Goal: Transaction & Acquisition: Purchase product/service

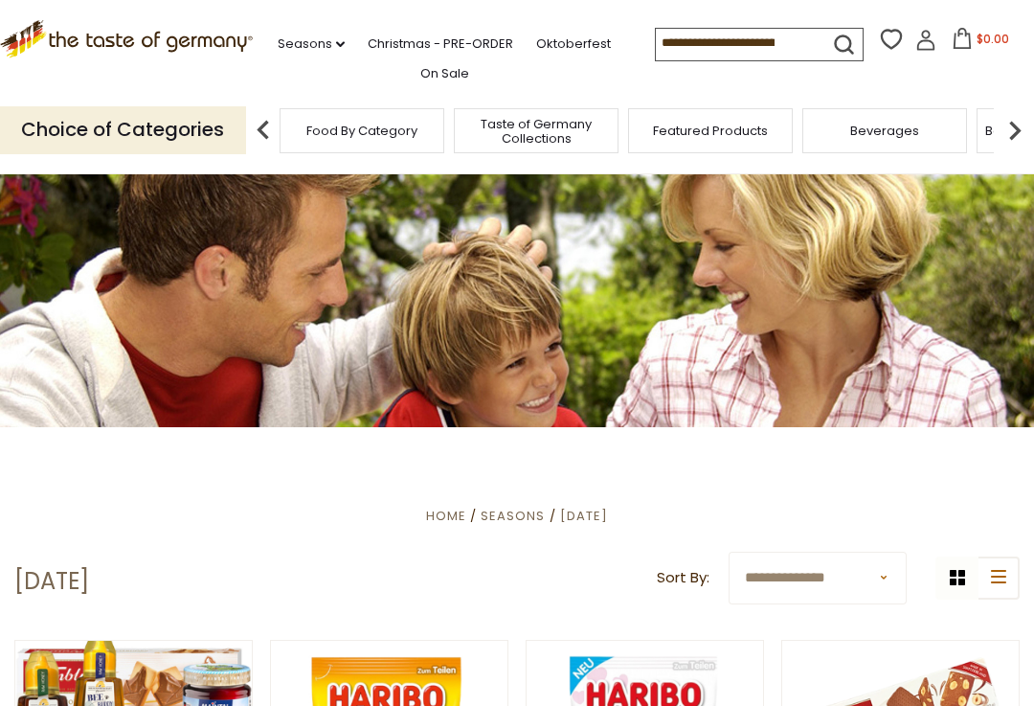
click at [434, 51] on link "Christmas - PRE-ORDER" at bounding box center [441, 44] width 146 height 21
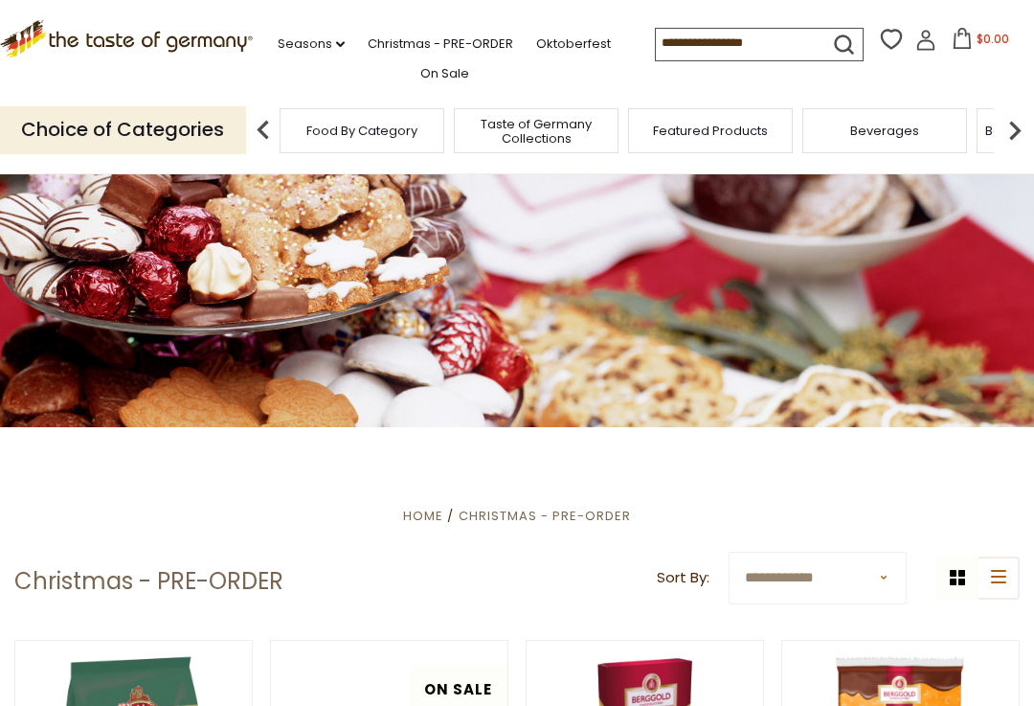
scroll to position [4, 0]
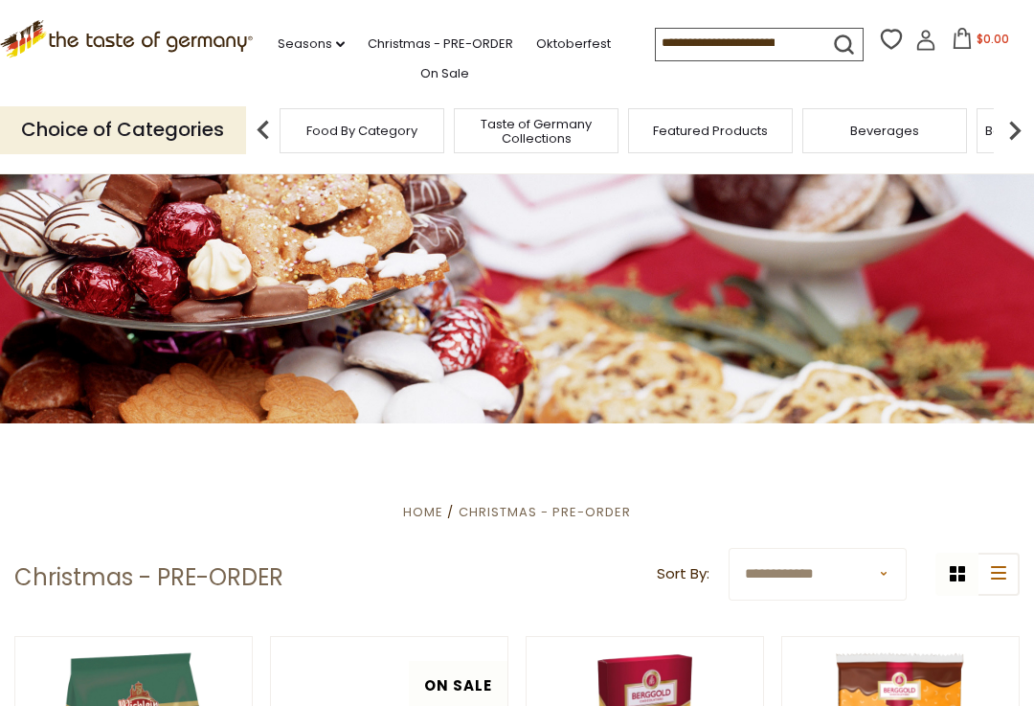
click at [447, 74] on link "On Sale" at bounding box center [444, 73] width 49 height 21
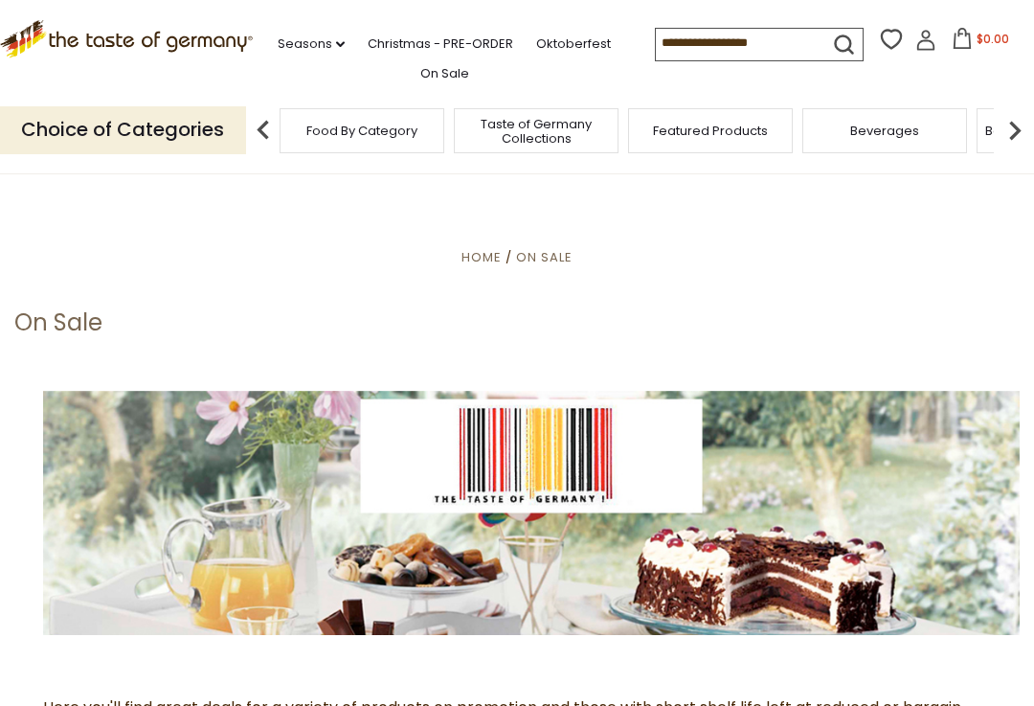
click at [460, 131] on span "Taste of Germany Collections" at bounding box center [536, 131] width 153 height 29
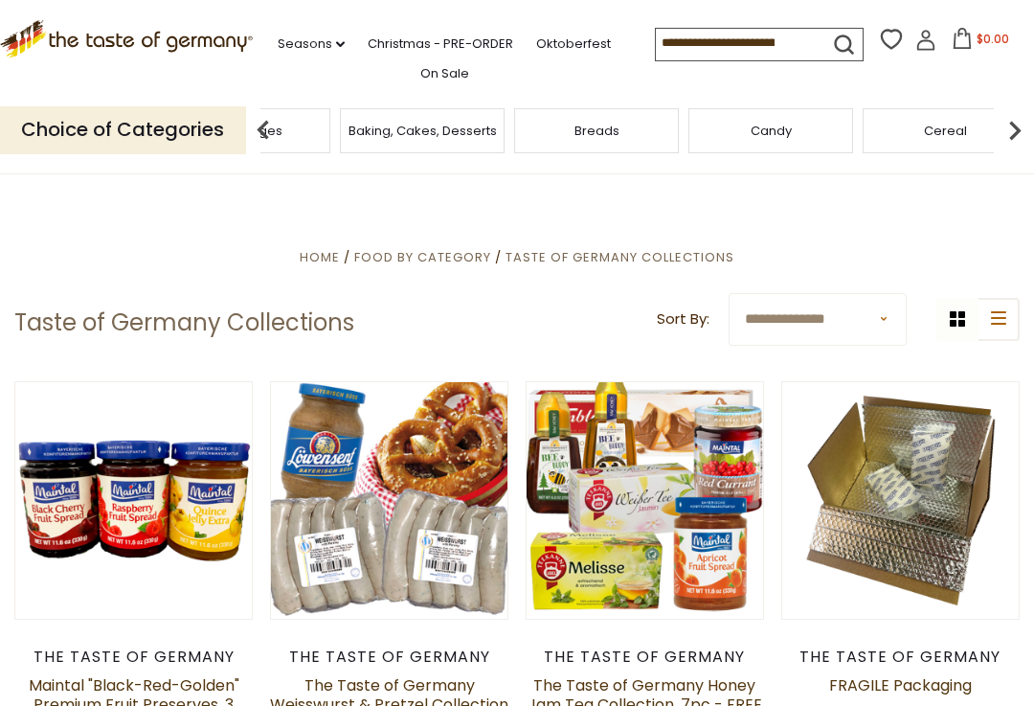
click at [168, 39] on icon ".st0{fill:#EDD300;} .st1{fill:#D33E21;}" at bounding box center [126, 39] width 253 height 38
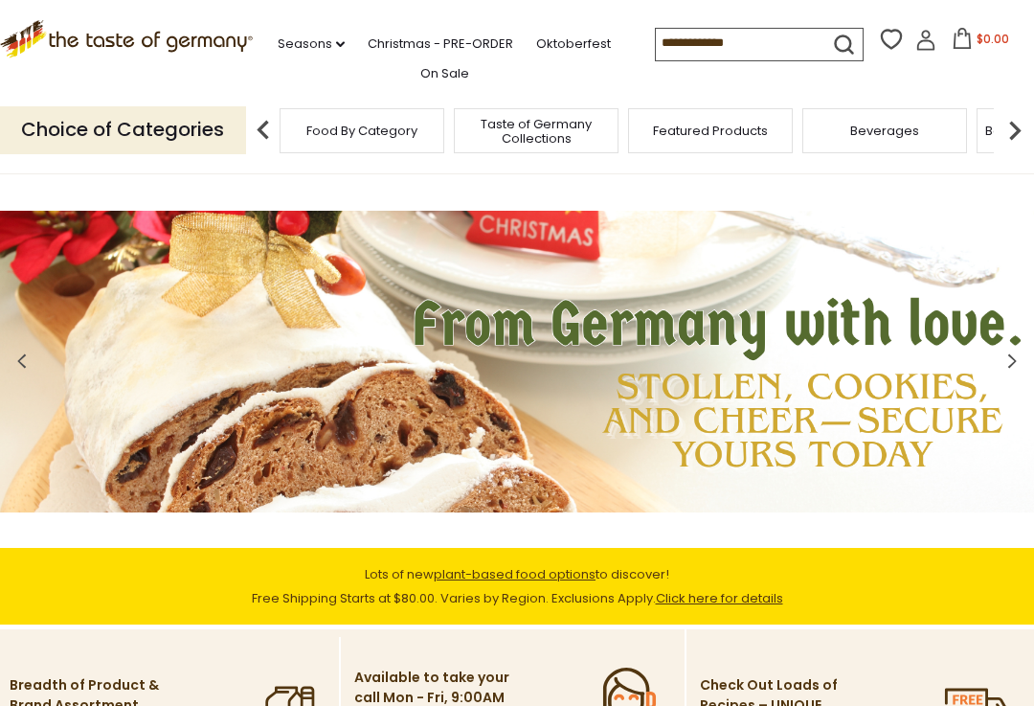
click at [1024, 130] on img at bounding box center [1015, 130] width 38 height 38
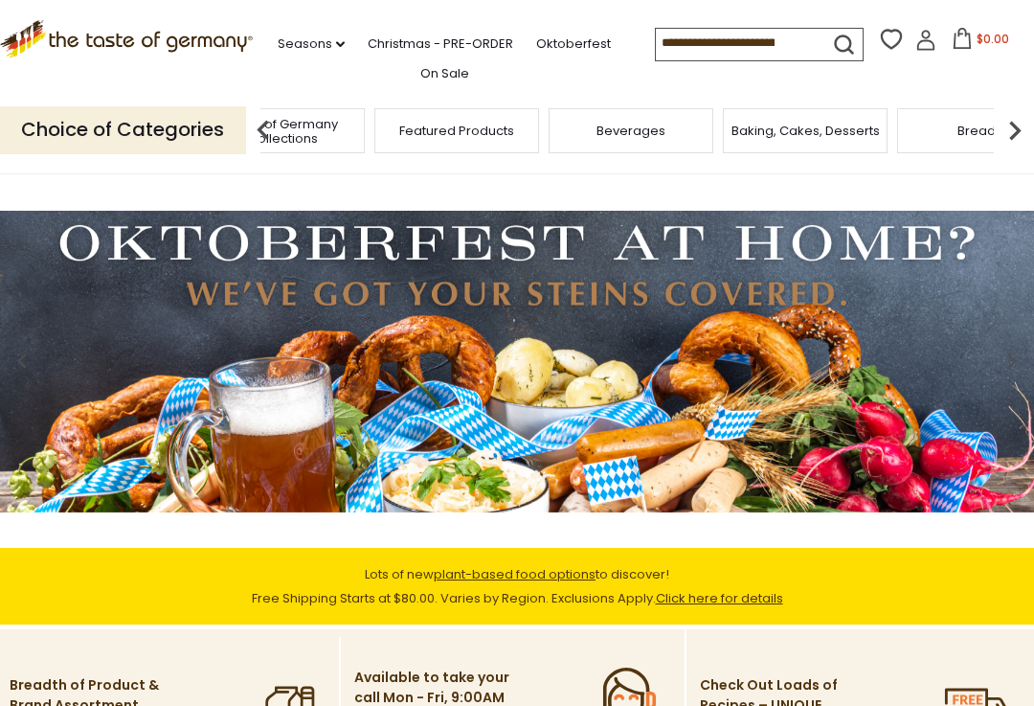
click at [1029, 124] on img at bounding box center [1015, 130] width 38 height 38
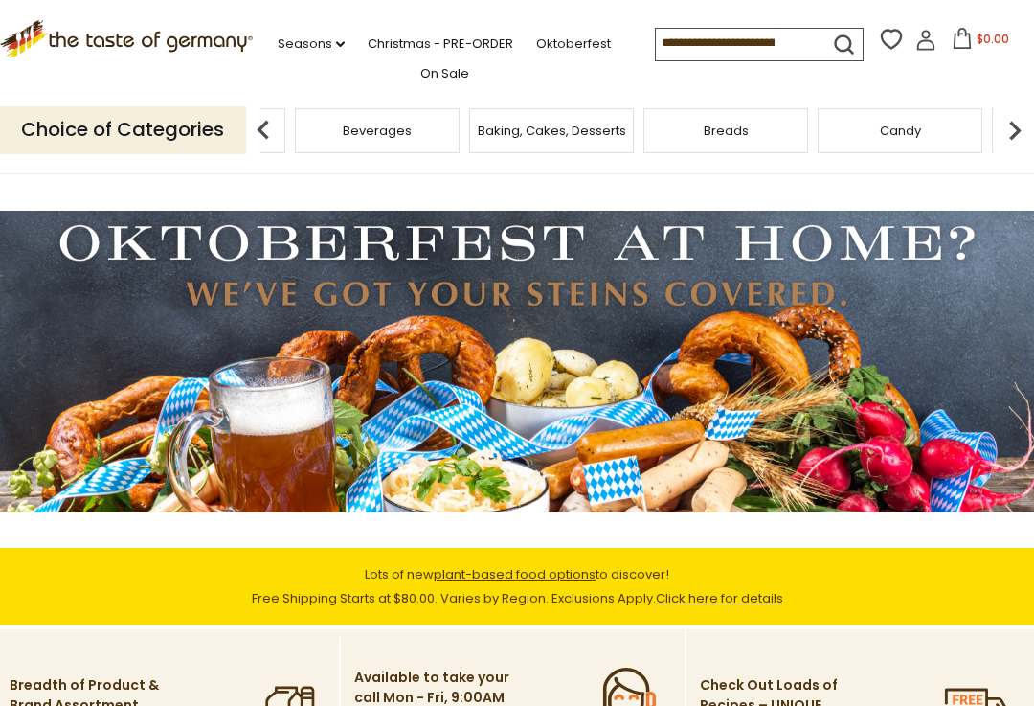
click at [1032, 124] on img at bounding box center [1015, 130] width 38 height 38
click at [1028, 126] on img at bounding box center [1015, 130] width 38 height 38
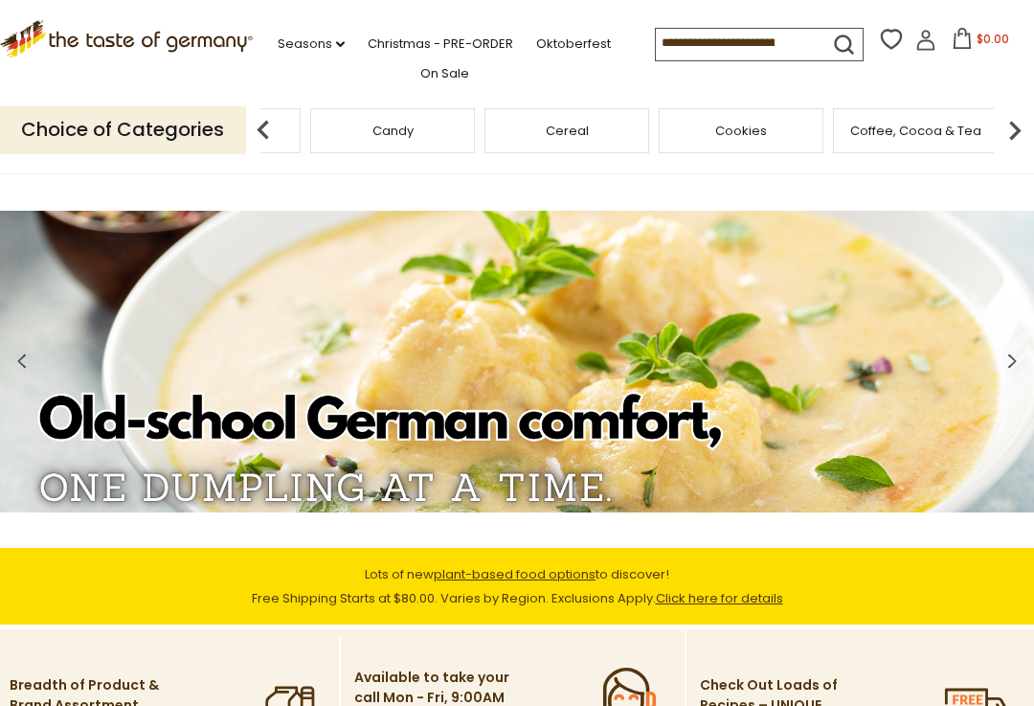
click at [1031, 116] on img at bounding box center [1015, 130] width 38 height 38
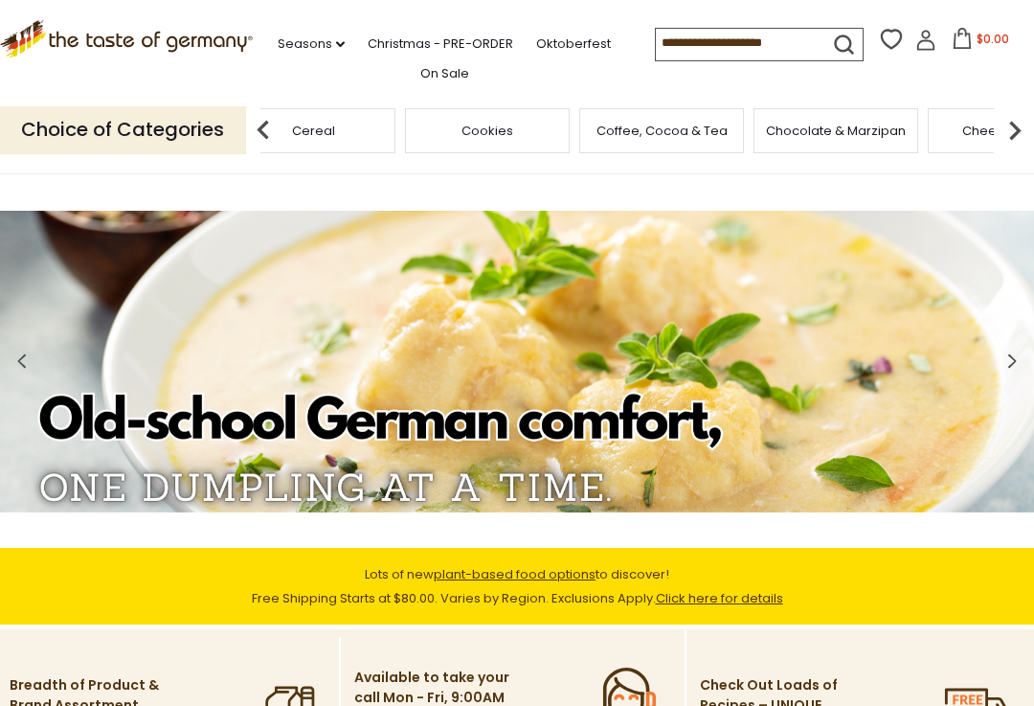
click at [1031, 123] on img at bounding box center [1015, 130] width 38 height 38
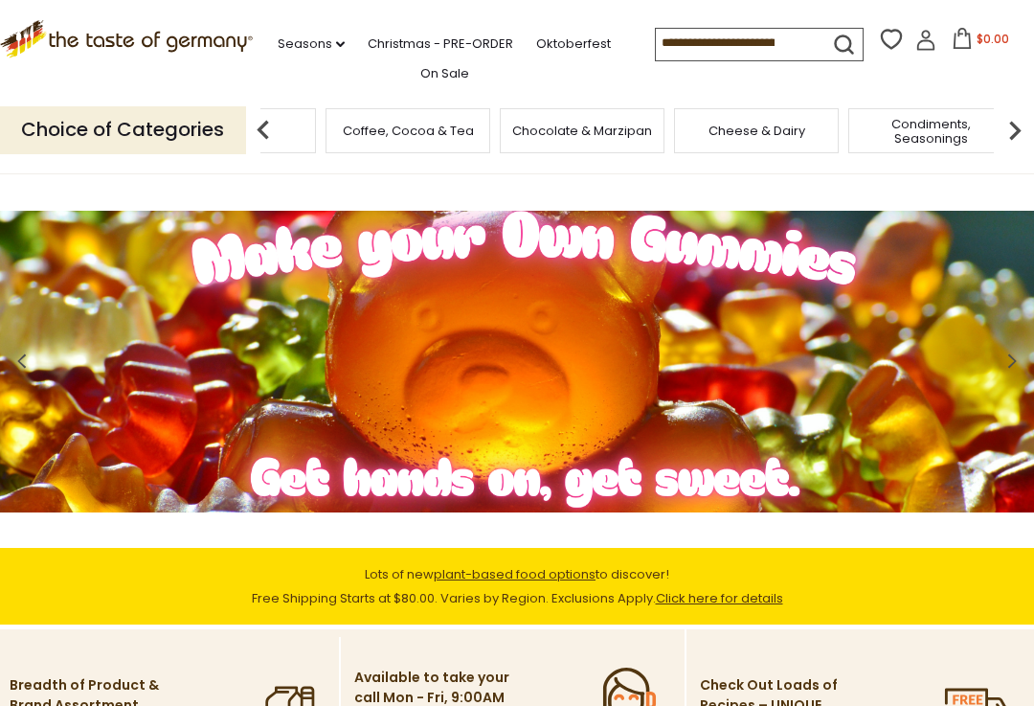
click at [1029, 119] on img at bounding box center [1015, 130] width 38 height 38
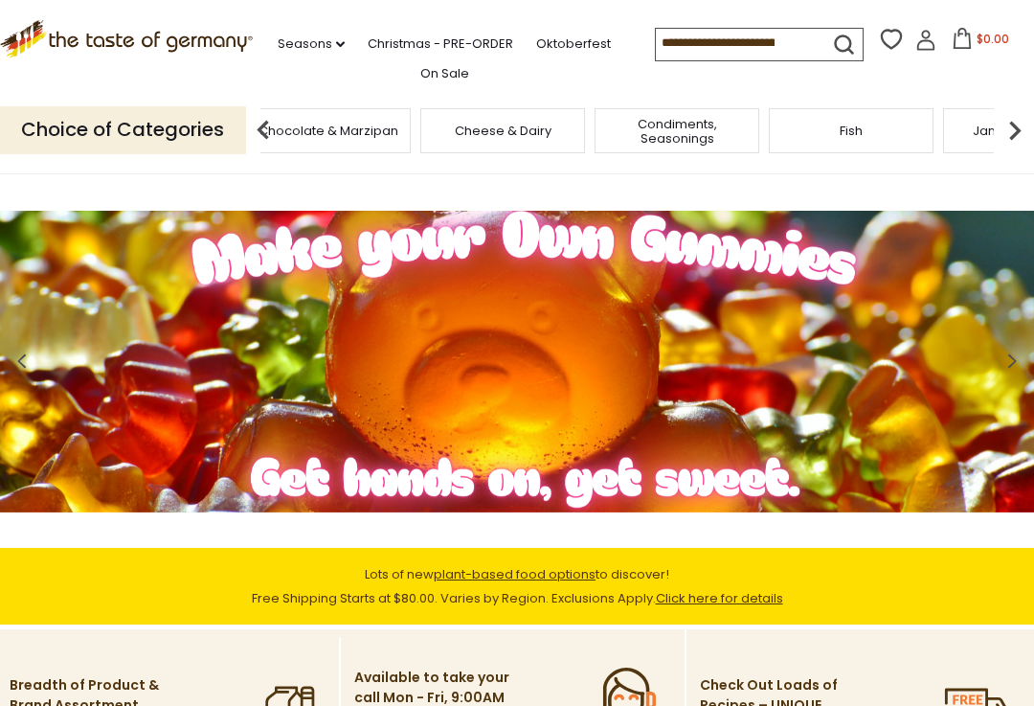
click at [1033, 111] on img at bounding box center [1015, 130] width 38 height 38
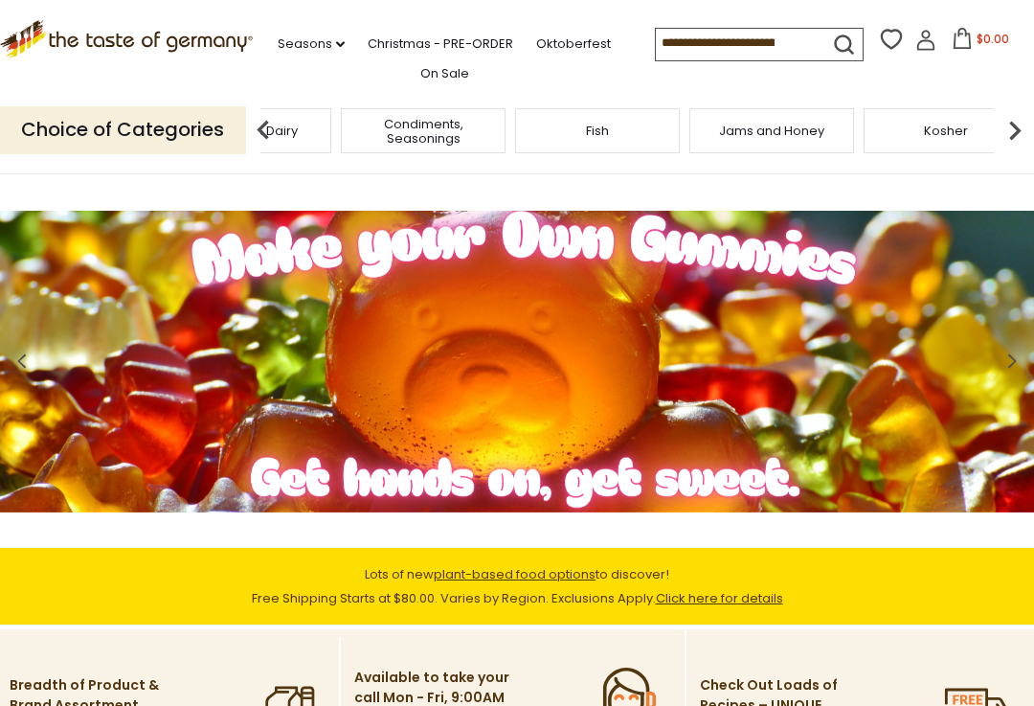
click at [1030, 124] on img at bounding box center [1015, 130] width 38 height 38
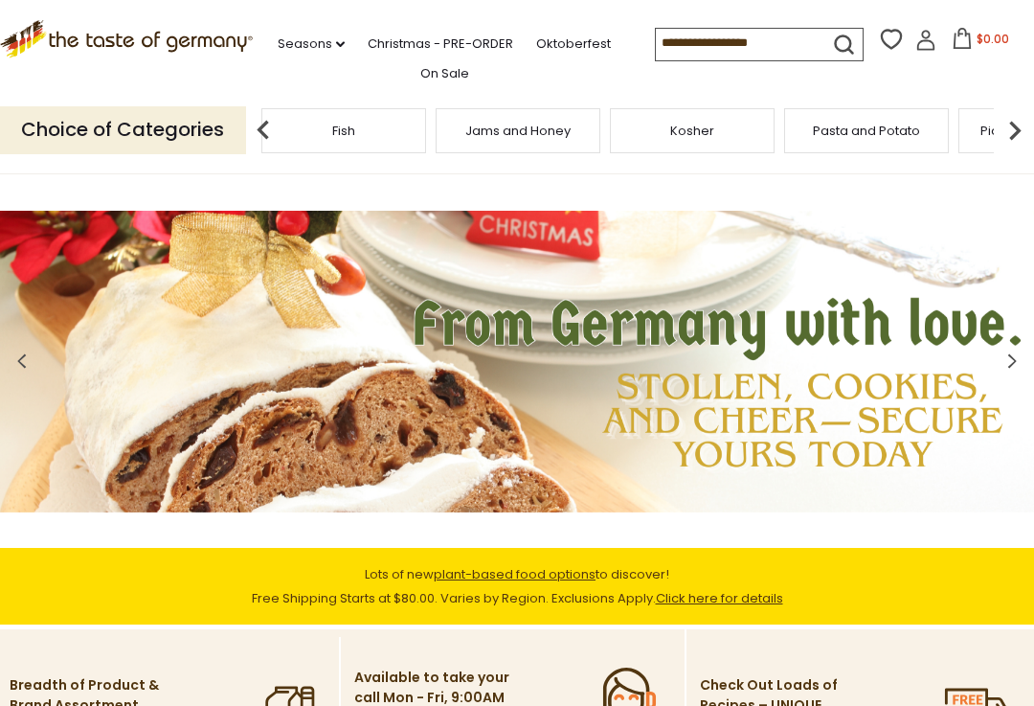
click at [1030, 124] on img at bounding box center [1015, 130] width 38 height 38
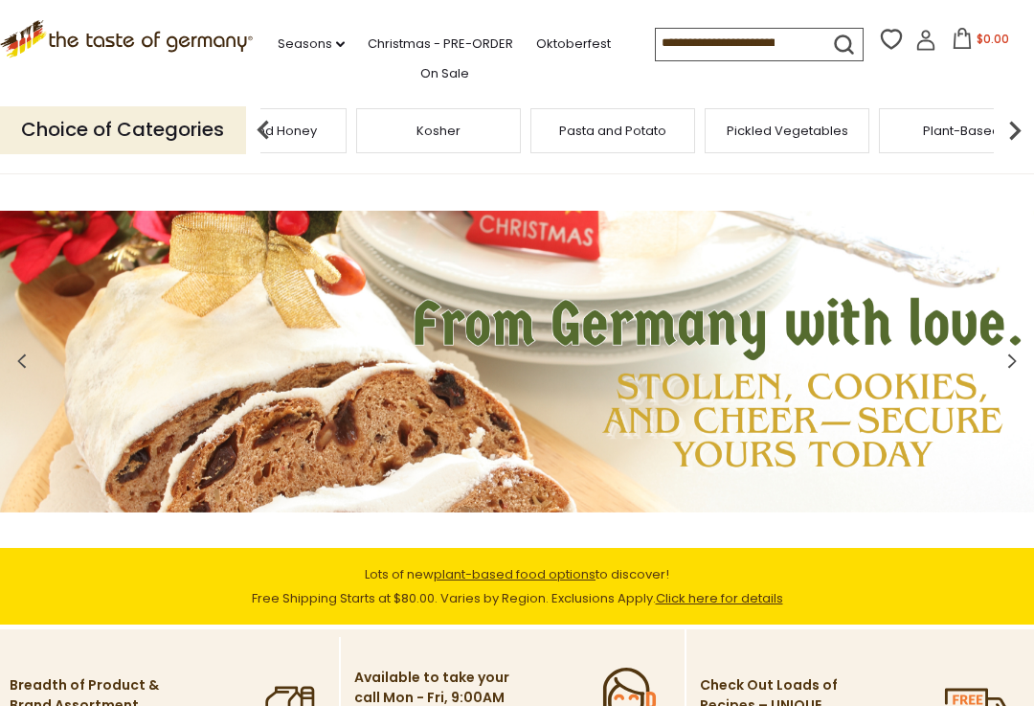
click at [1029, 118] on img at bounding box center [1015, 130] width 38 height 38
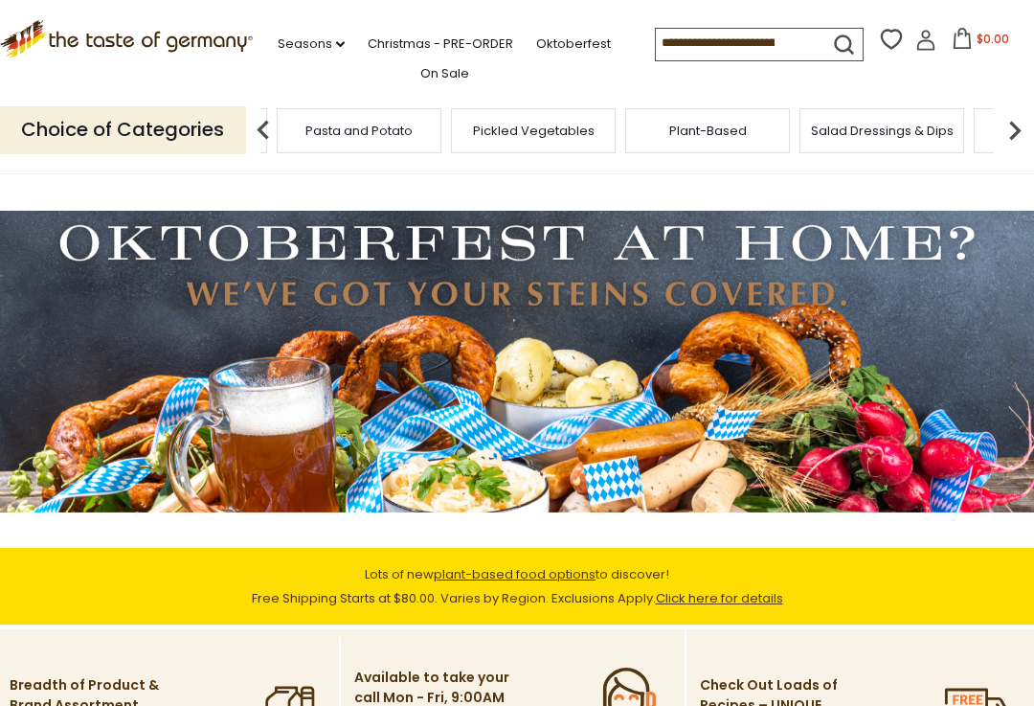
click at [1032, 120] on img at bounding box center [1015, 130] width 38 height 38
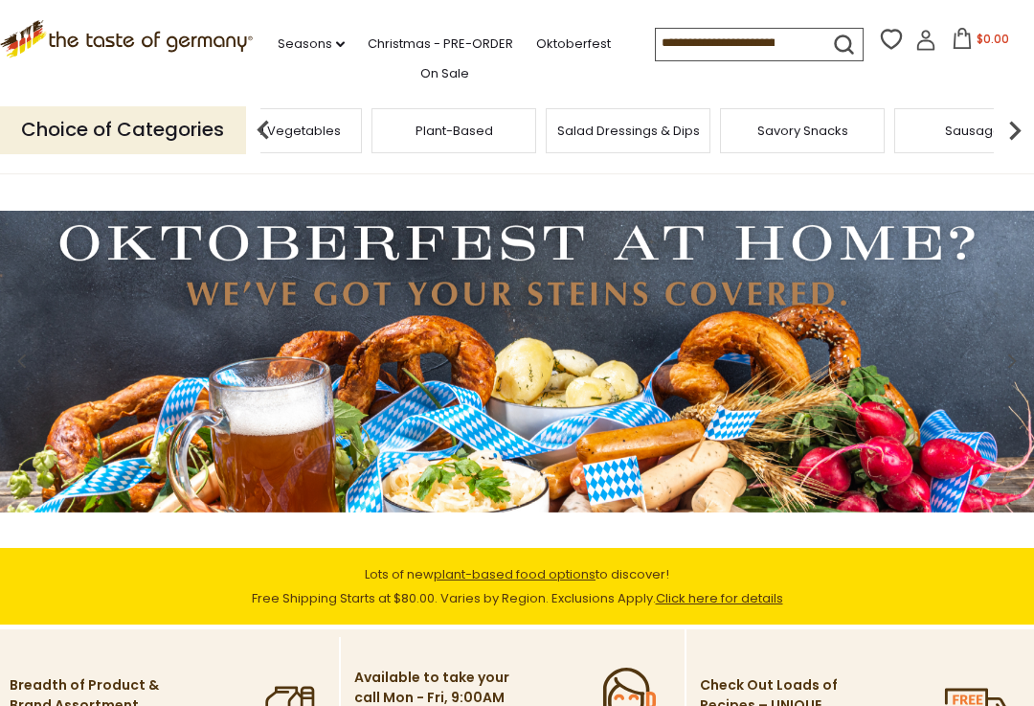
click at [1033, 119] on img at bounding box center [1015, 130] width 38 height 38
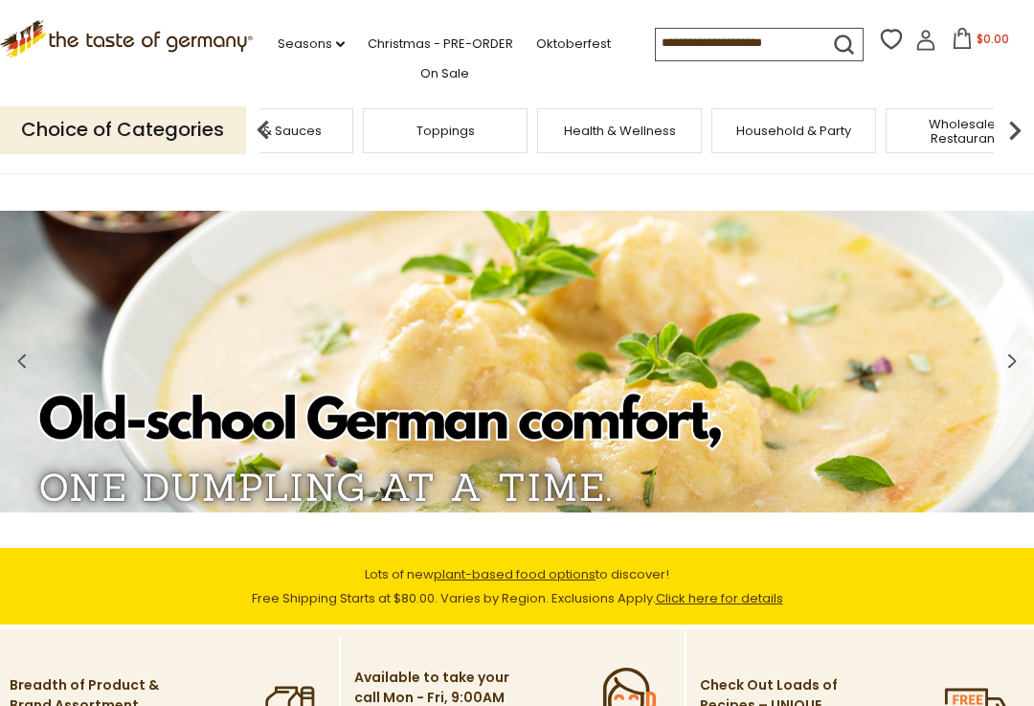
click at [528, 136] on div "Toppings" at bounding box center [445, 130] width 165 height 45
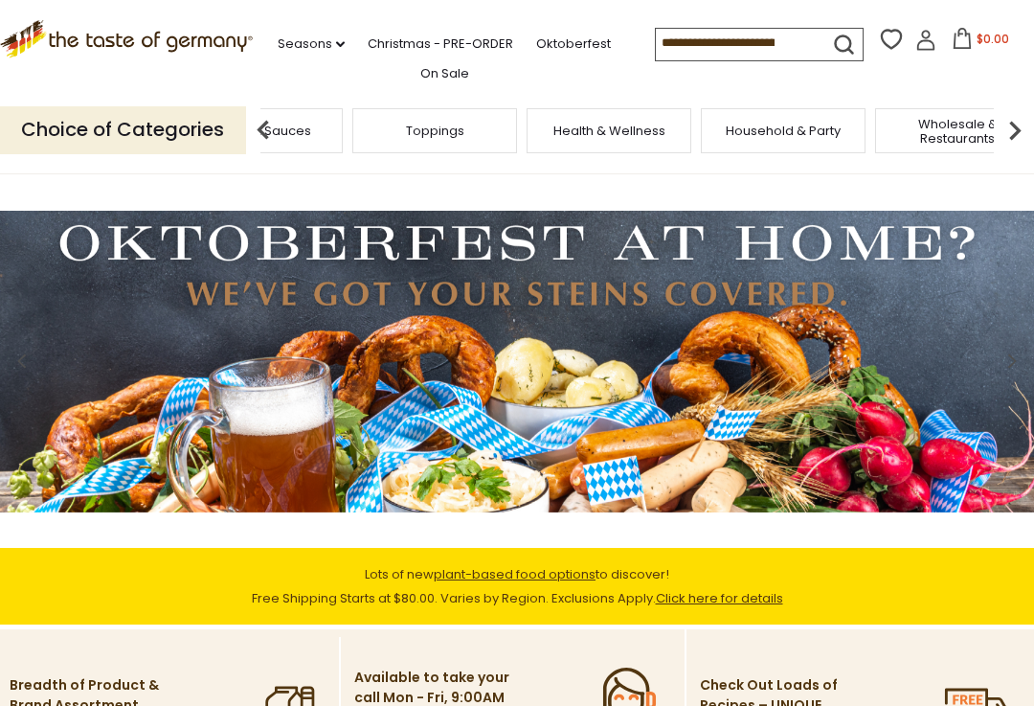
click at [212, 37] on icon ".st0{fill:#EDD300;} .st1{fill:#D33E21;}" at bounding box center [126, 39] width 253 height 38
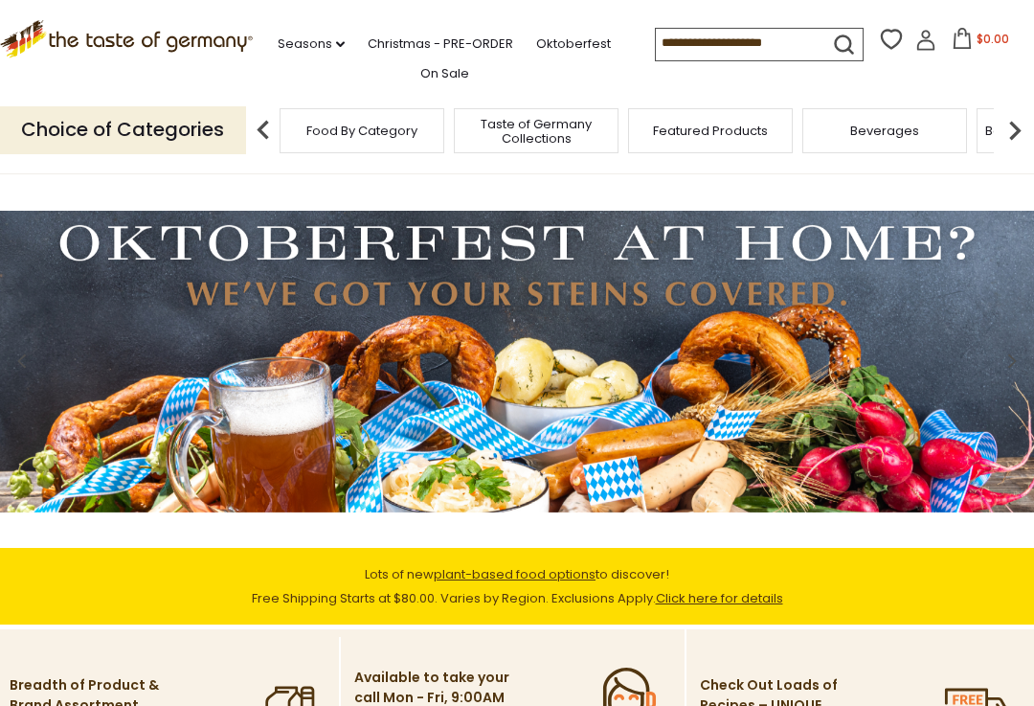
click at [200, 123] on p "Choice of Categories" at bounding box center [123, 129] width 246 height 47
click at [192, 129] on p "Choice of Categories" at bounding box center [123, 129] width 246 height 47
click at [194, 121] on p "Choice of Categories" at bounding box center [123, 129] width 246 height 47
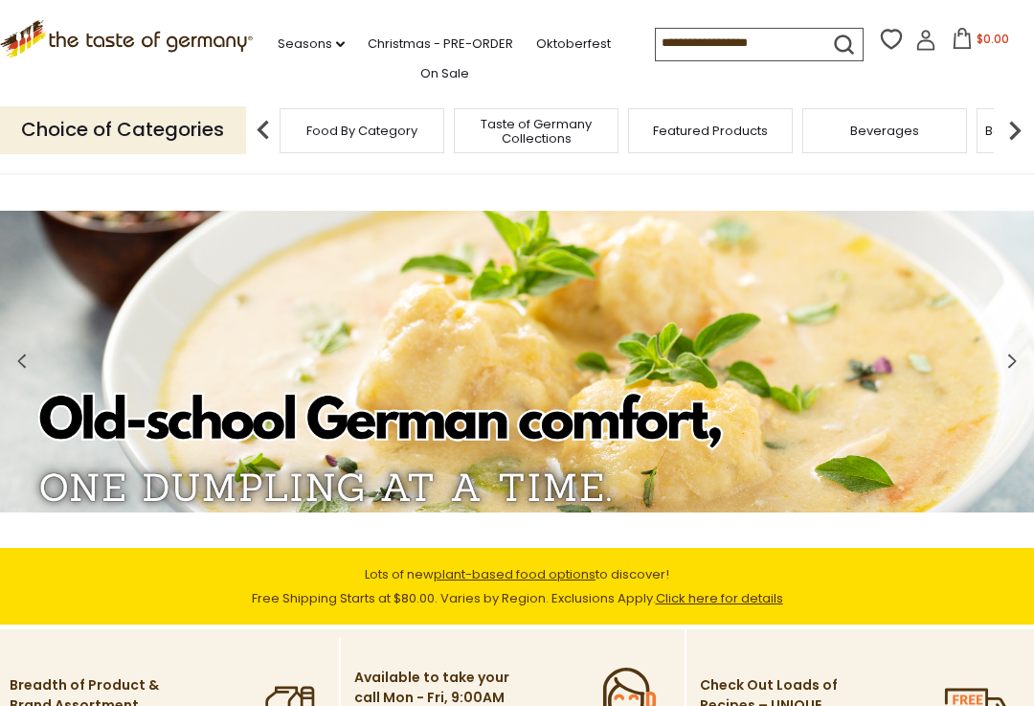
click at [418, 147] on div "Food By Category" at bounding box center [362, 130] width 165 height 45
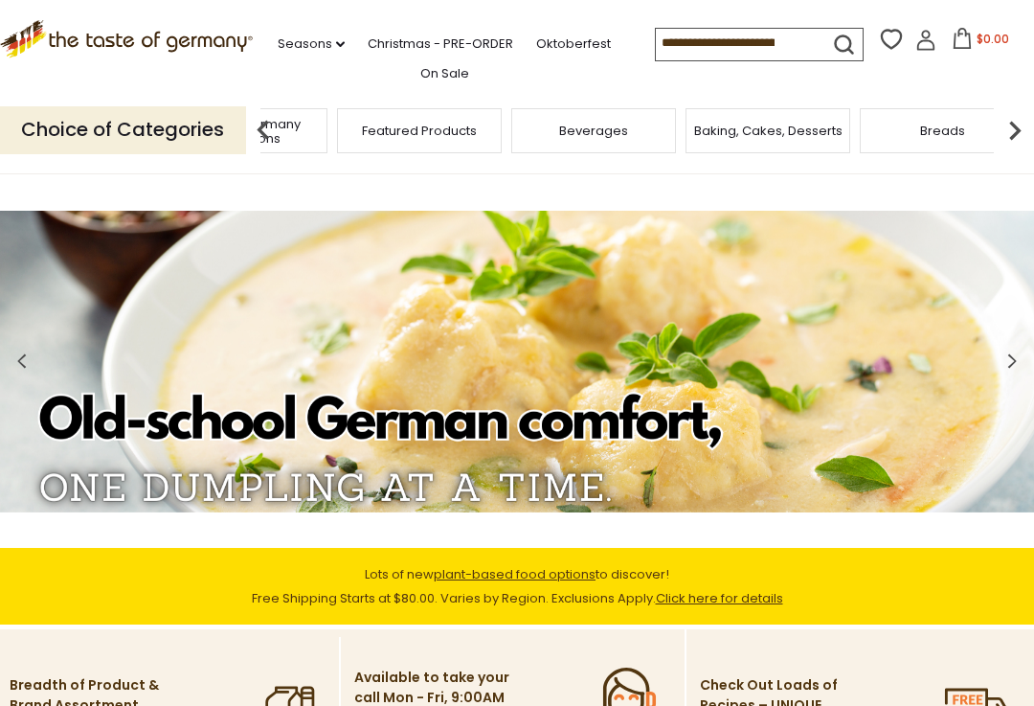
click at [322, 124] on span "Taste of Germany Collections" at bounding box center [245, 131] width 153 height 29
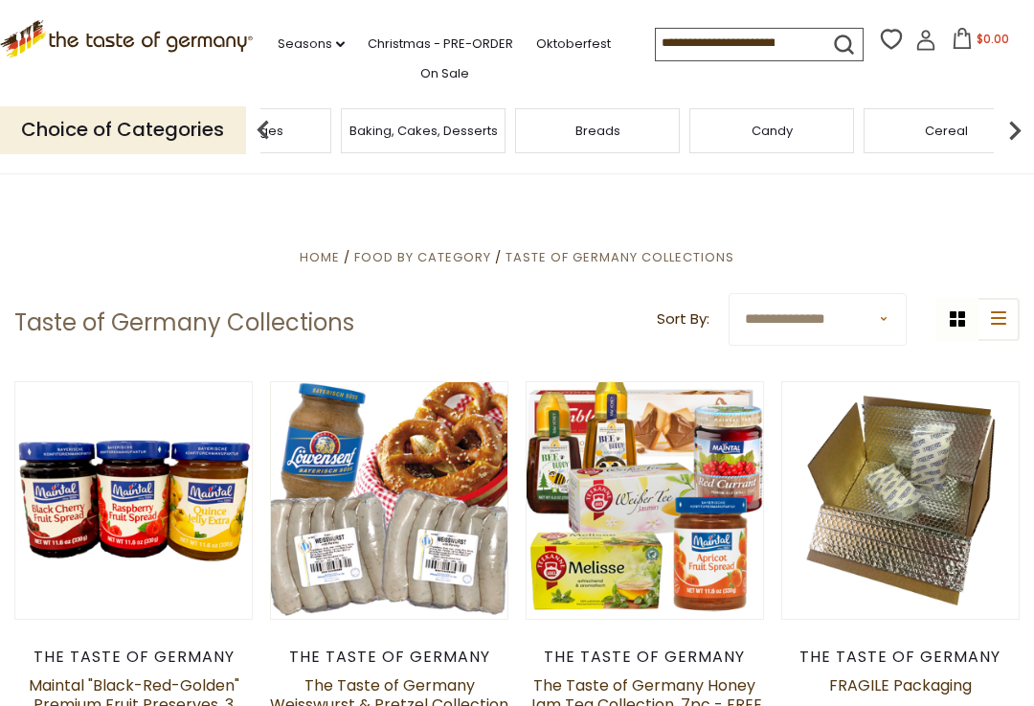
click at [434, 69] on link "On Sale" at bounding box center [444, 73] width 49 height 21
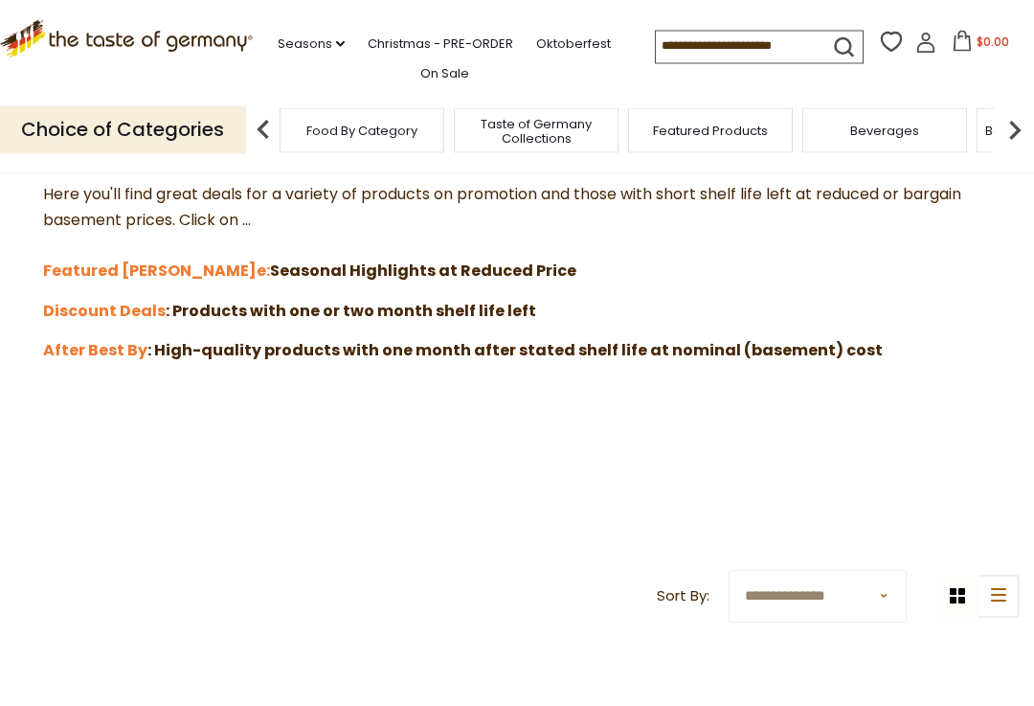
scroll to position [515, 0]
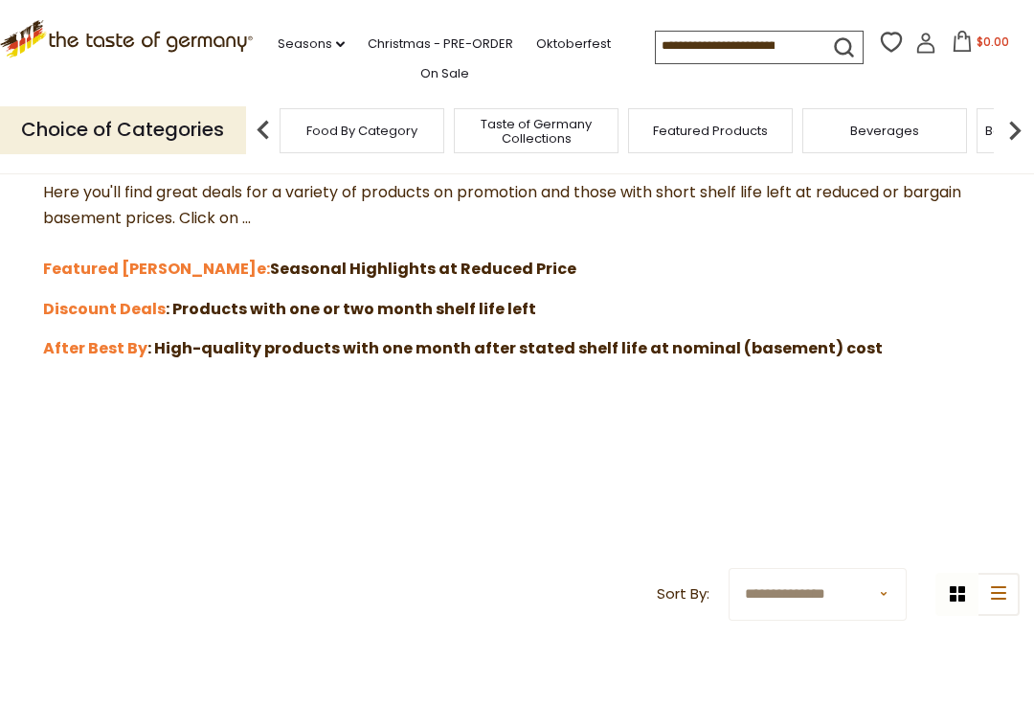
click at [432, 258] on strong "e: Seasonal Highlights at Reduced Price" at bounding box center [417, 269] width 320 height 22
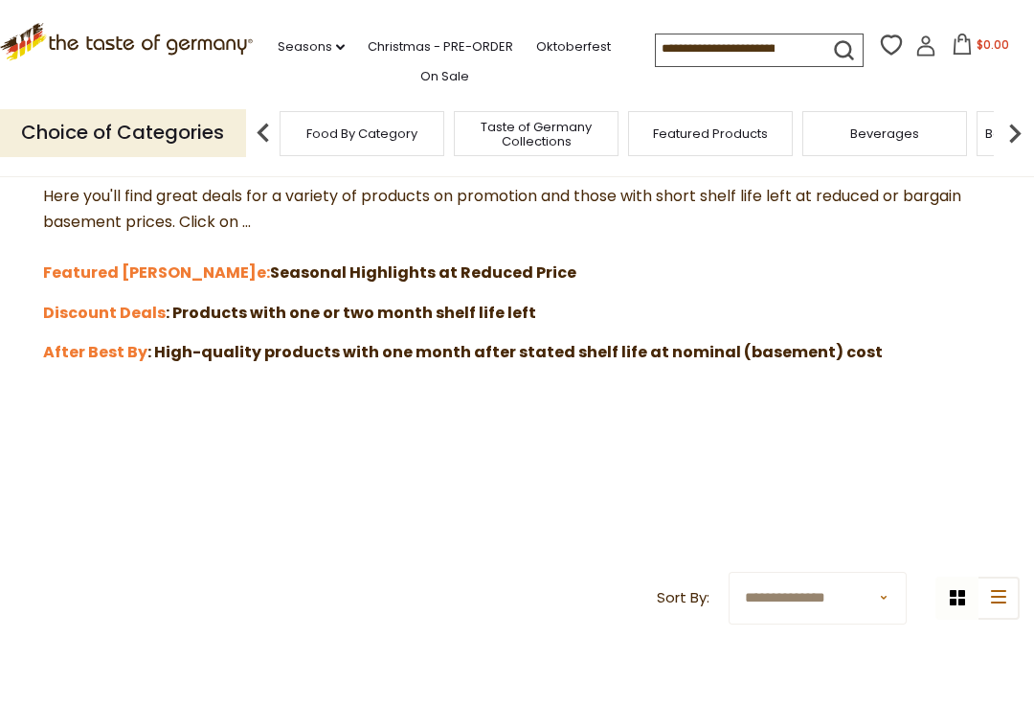
scroll to position [511, 0]
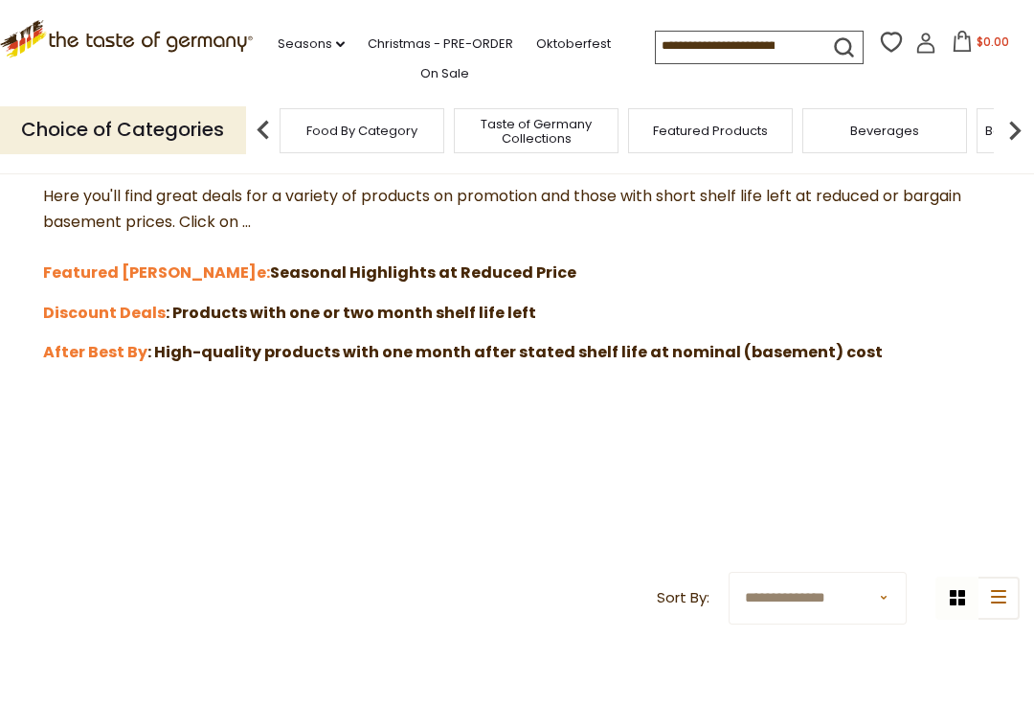
click at [294, 268] on strong "e: Seasonal Highlights at Reduced Price" at bounding box center [417, 272] width 320 height 22
click at [126, 263] on strong "Featured Sal" at bounding box center [150, 272] width 214 height 22
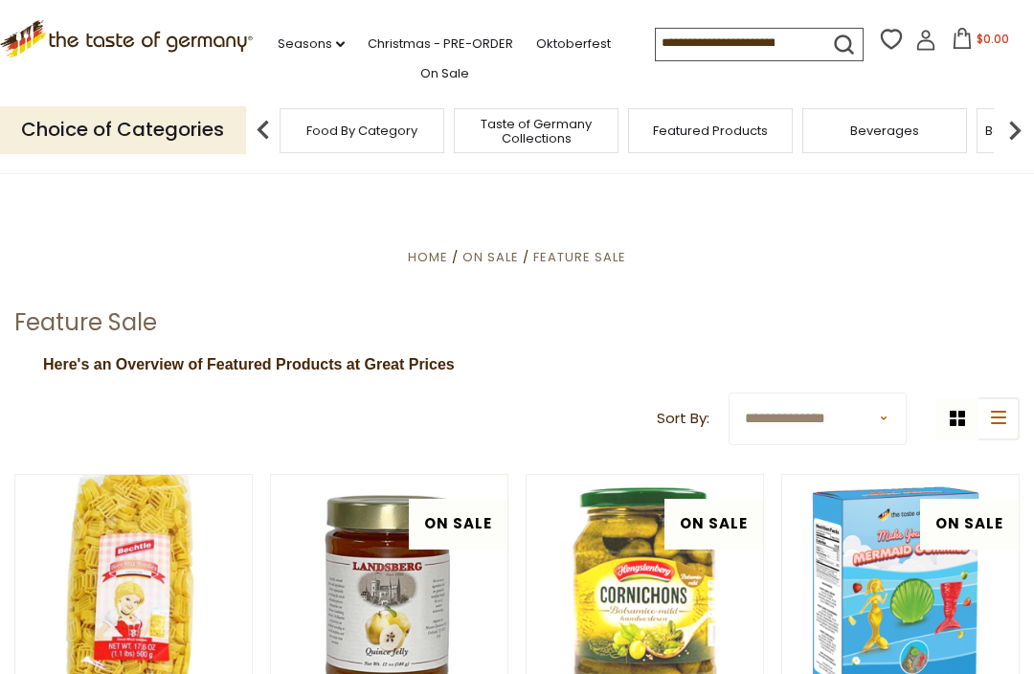
click at [771, 45] on input at bounding box center [737, 42] width 162 height 27
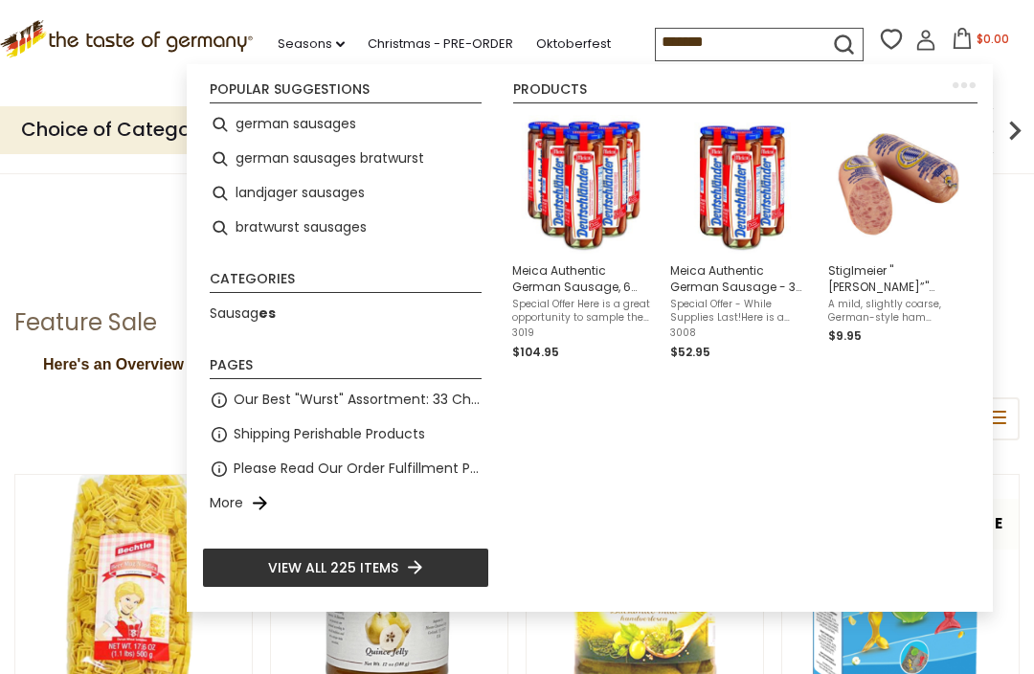
type input "********"
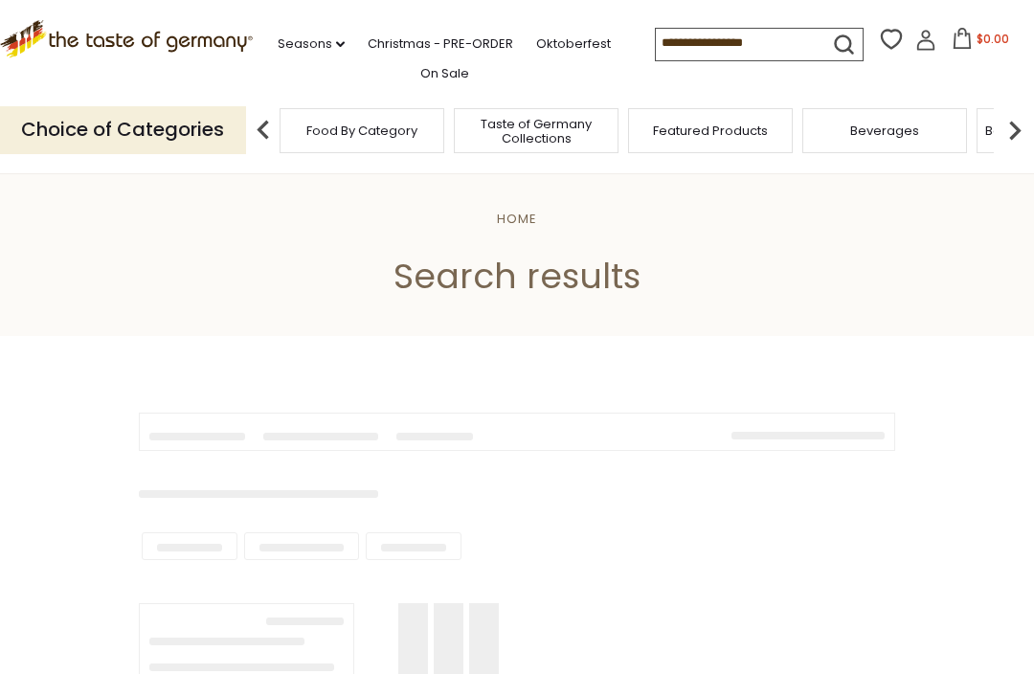
type input "********"
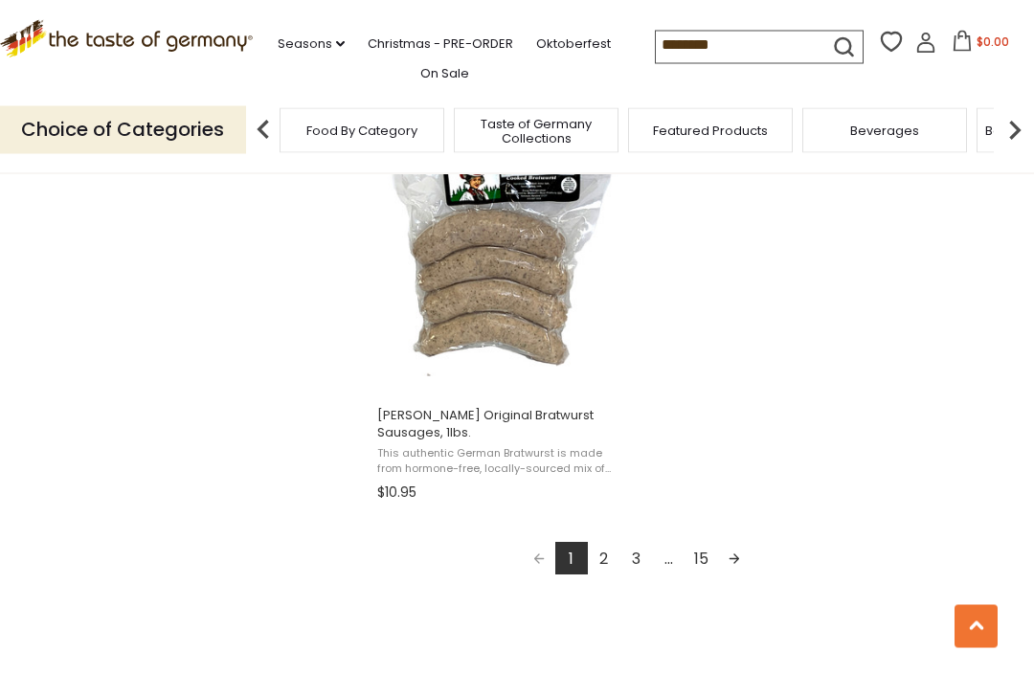
scroll to position [3413, 0]
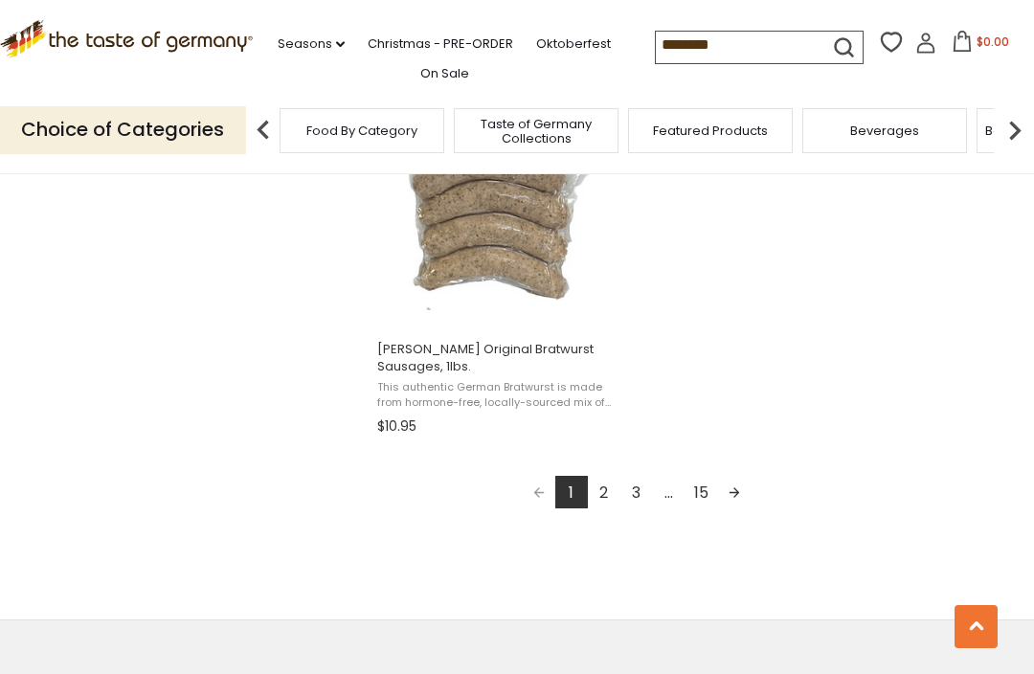
click at [618, 495] on link "2" at bounding box center [604, 492] width 33 height 33
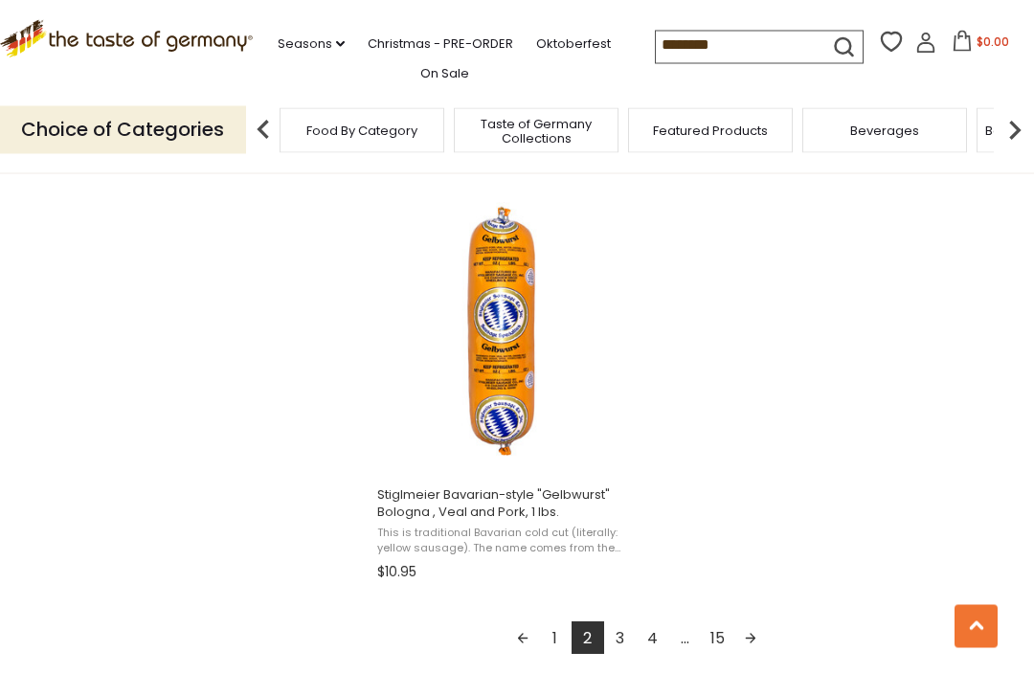
scroll to position [3289, 0]
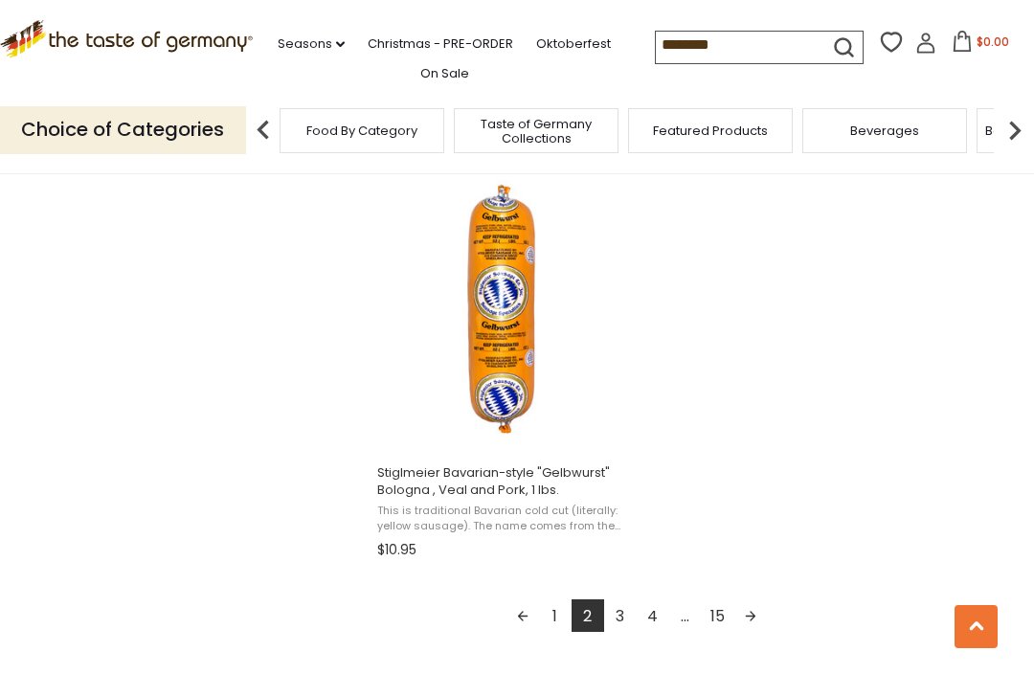
click at [756, 622] on link "Next page" at bounding box center [750, 615] width 33 height 33
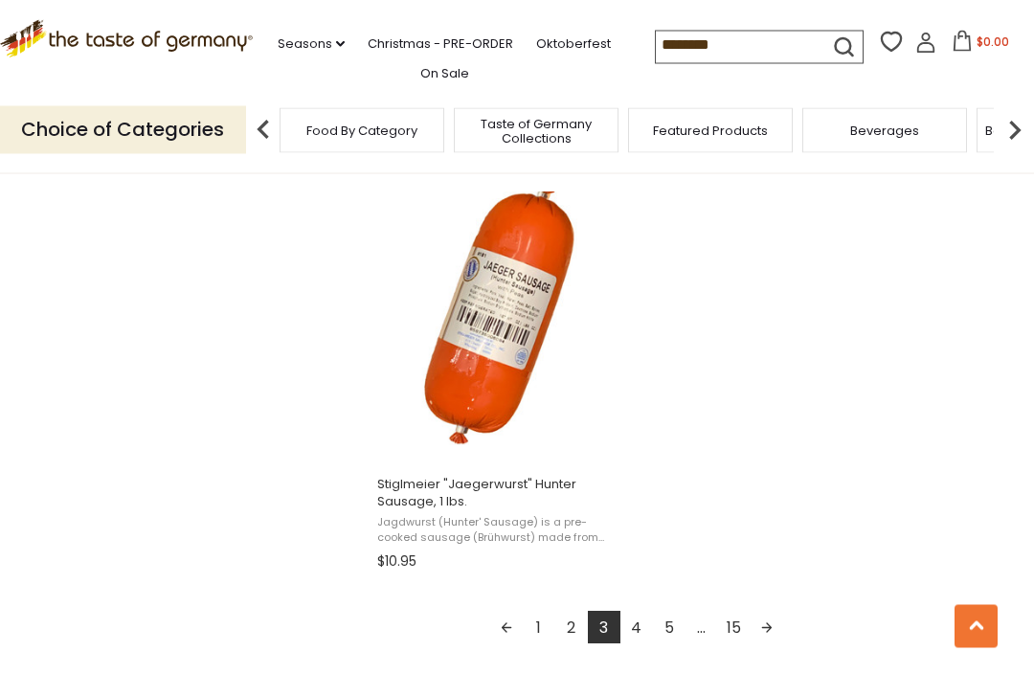
scroll to position [3280, 0]
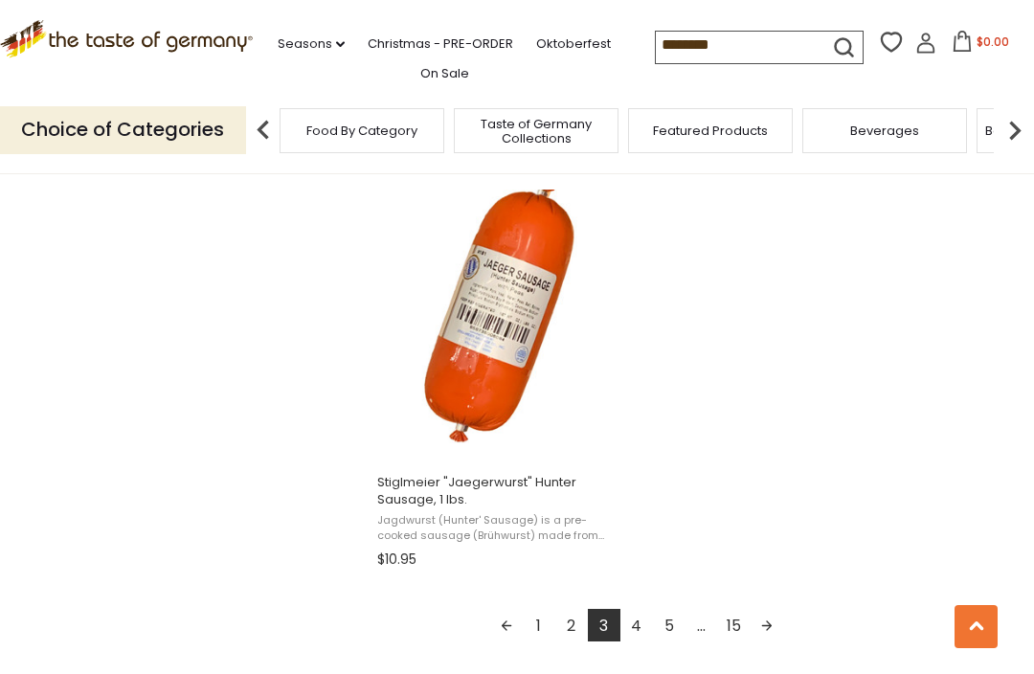
click at [782, 634] on link "Next page" at bounding box center [767, 625] width 33 height 33
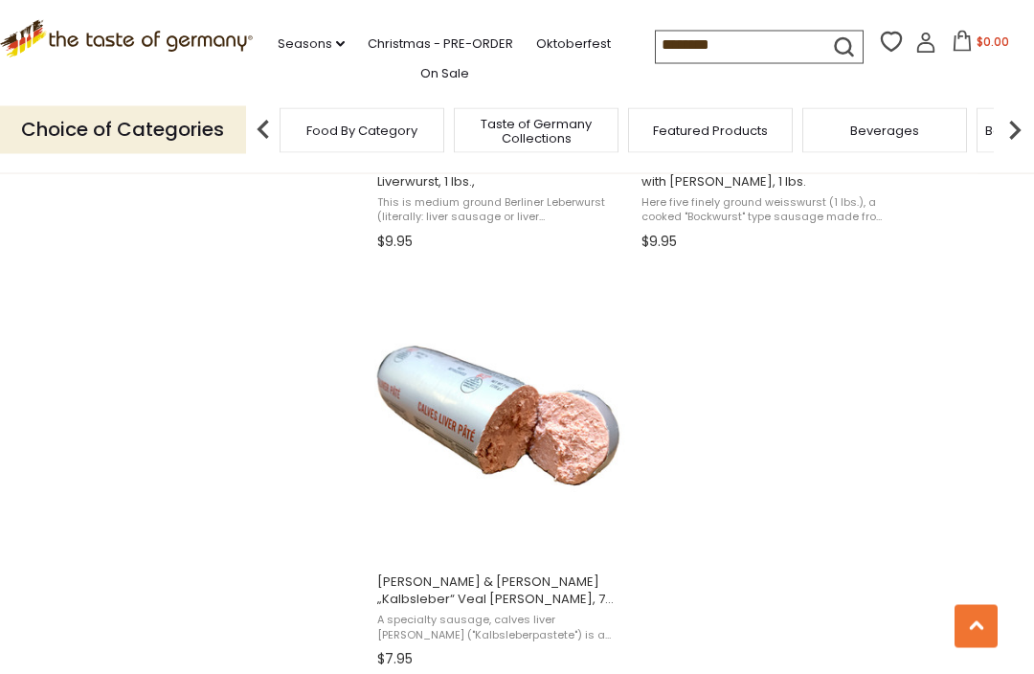
scroll to position [3182, 0]
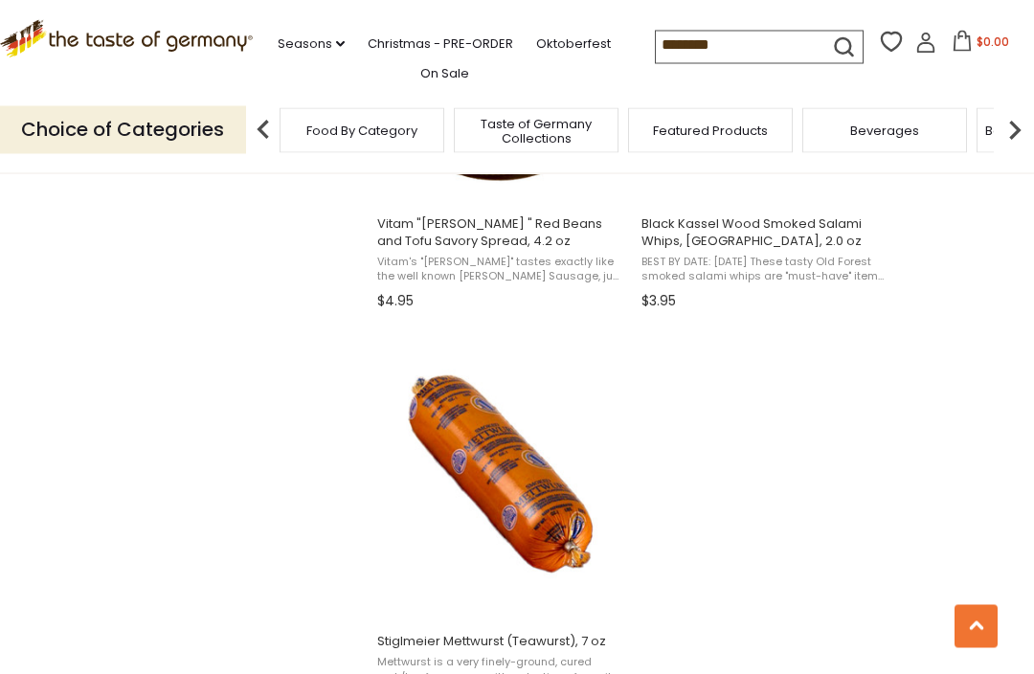
scroll to position [3122, 0]
click at [590, 617] on button "Add to cart" at bounding box center [500, 597] width 252 height 41
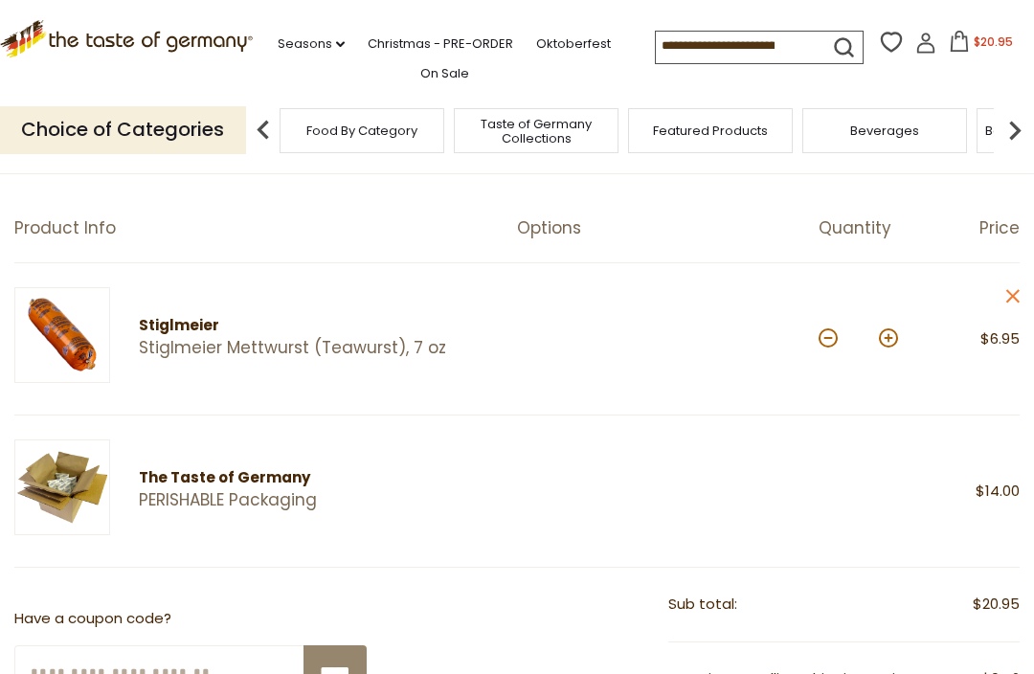
scroll to position [147, 0]
click at [1011, 491] on span "$14.00" at bounding box center [998, 491] width 44 height 20
click at [91, 492] on img at bounding box center [62, 488] width 96 height 96
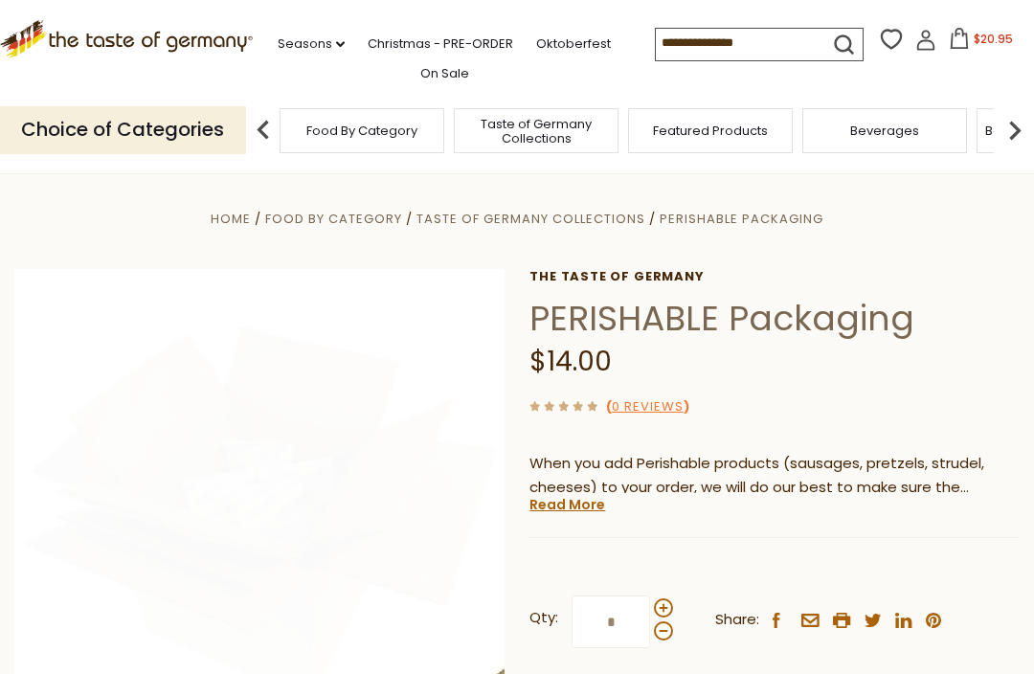
scroll to position [85, 0]
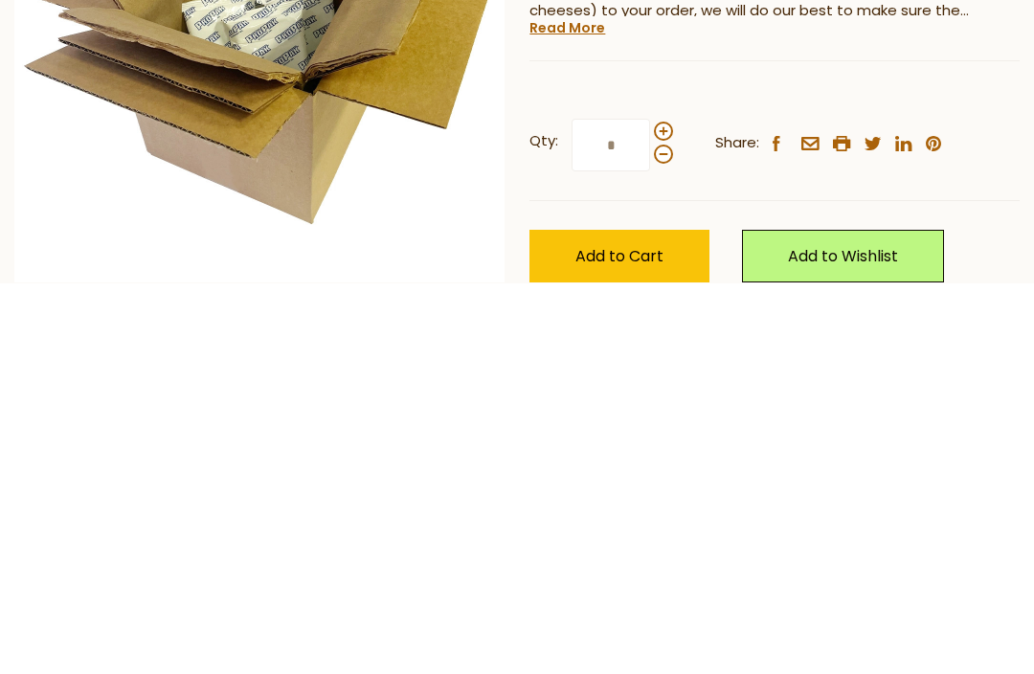
type input "*"
click at [620, 621] on button "Add to Cart" at bounding box center [620, 647] width 180 height 53
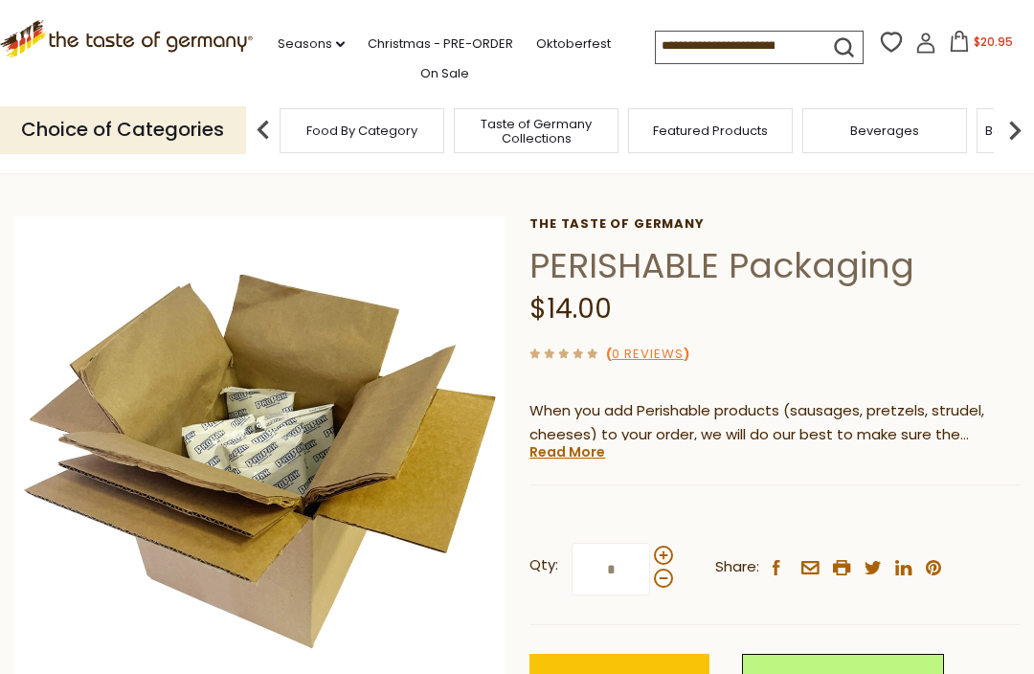
scroll to position [0, 0]
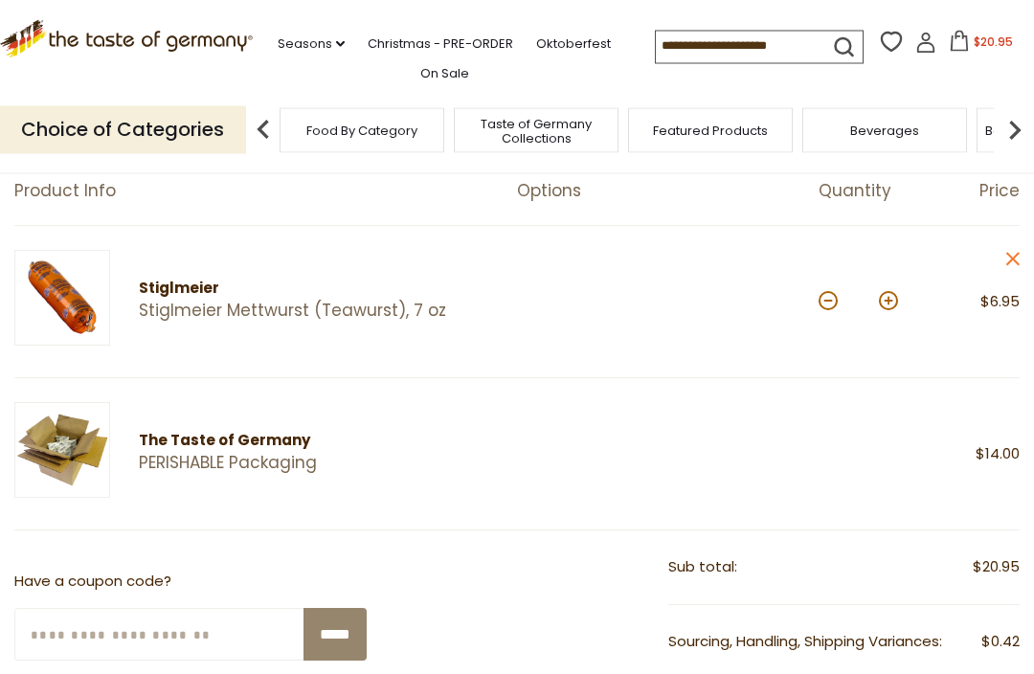
scroll to position [184, 0]
click at [297, 453] on link "PERISHABLE Packaging" at bounding box center [339, 463] width 400 height 20
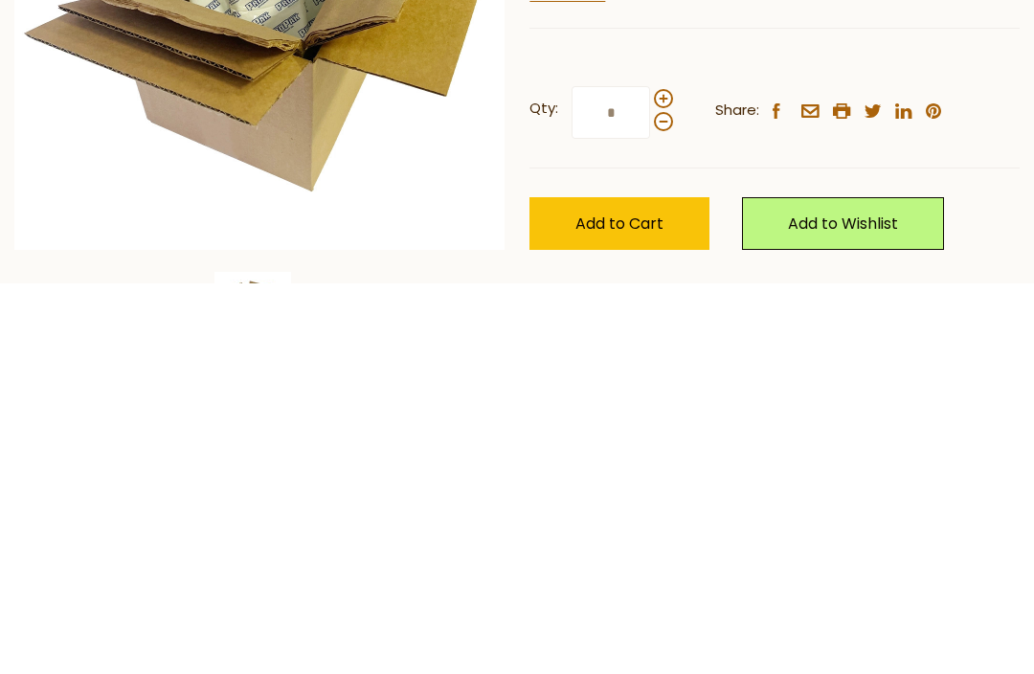
scroll to position [215, 0]
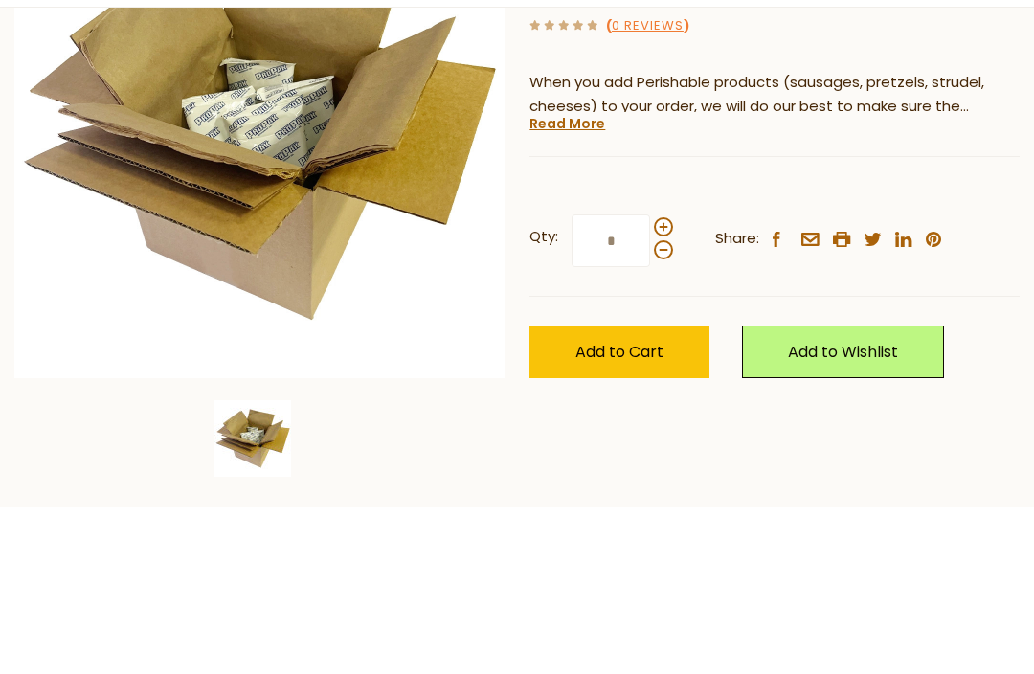
click at [587, 281] on link "Read More" at bounding box center [568, 290] width 76 height 19
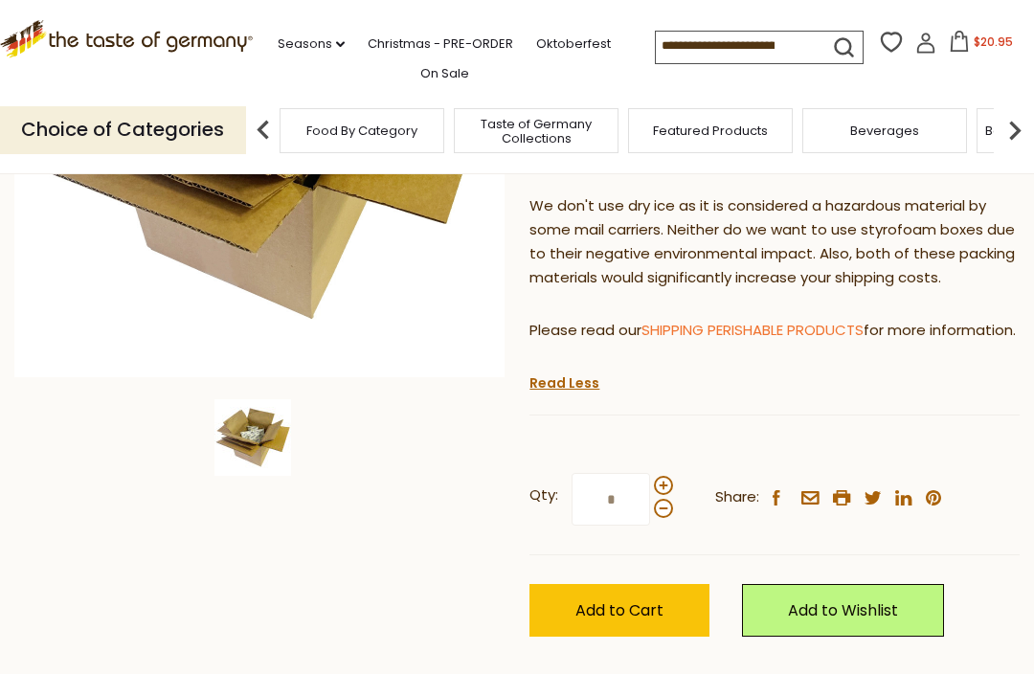
click at [844, 343] on p "Please read our SHIPPING PERISHABLE PRODUCTS for more information." at bounding box center [775, 331] width 490 height 24
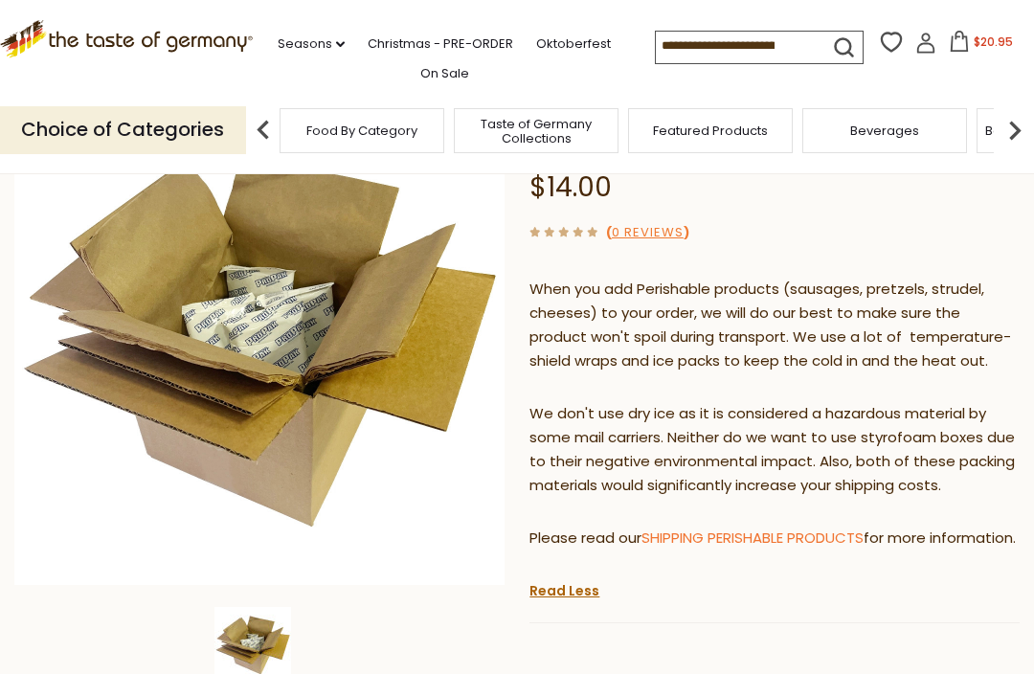
scroll to position [0, 0]
